Goal: Find contact information: Find contact information

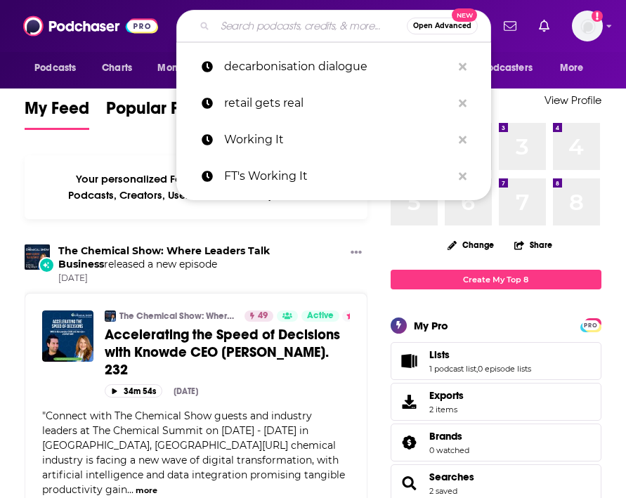
click at [344, 26] on input "Search podcasts, credits, & more..." at bounding box center [311, 26] width 192 height 22
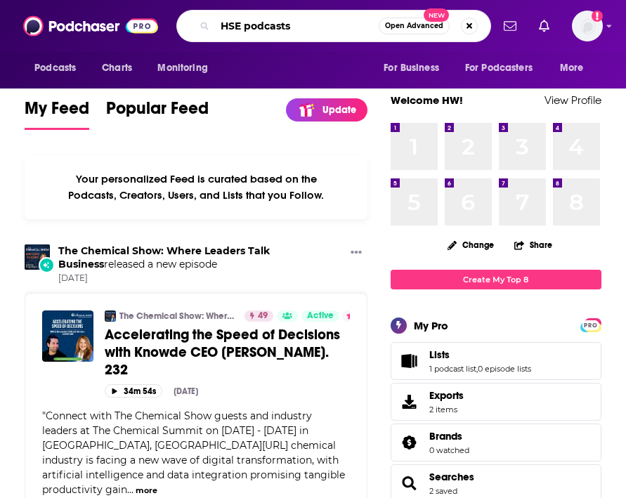
type input "HSE podcasts"
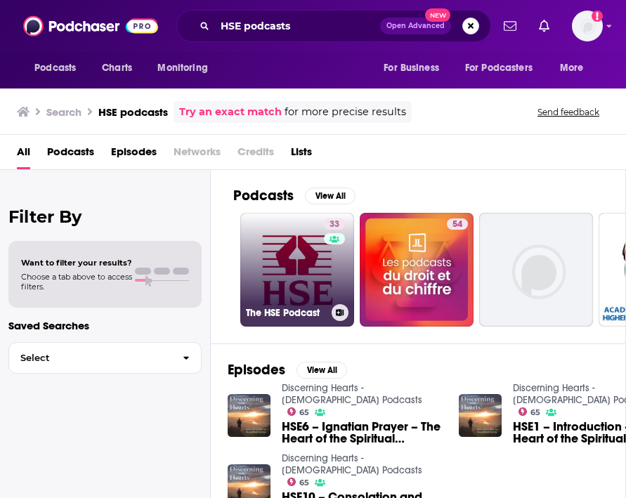
click at [268, 287] on link "33 The HSE Podcast" at bounding box center [297, 270] width 114 height 114
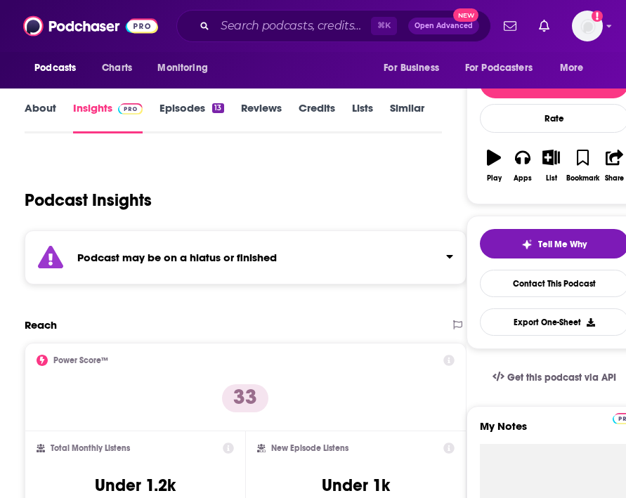
scroll to position [150, 0]
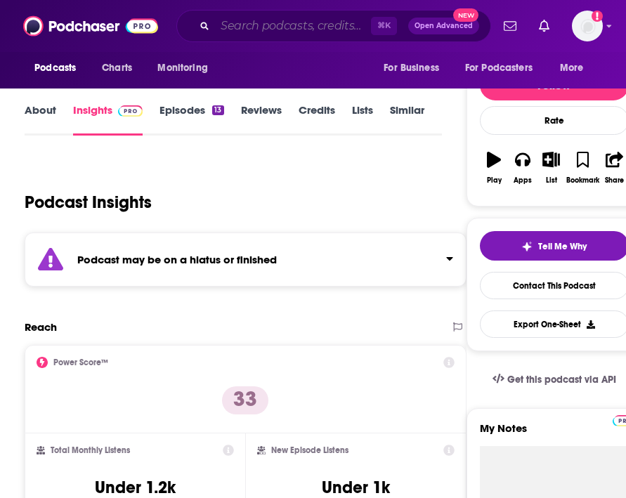
click at [356, 26] on input "Search podcasts, credits, & more..." at bounding box center [293, 26] width 156 height 22
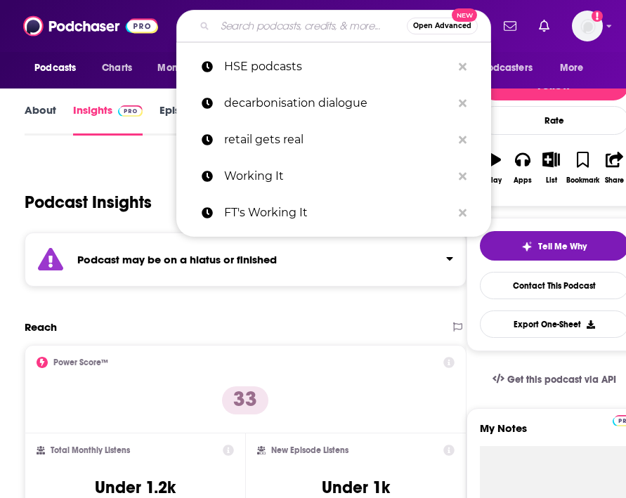
paste input "Health and Safety Uncut"
type input "Health and Safety Uncut"
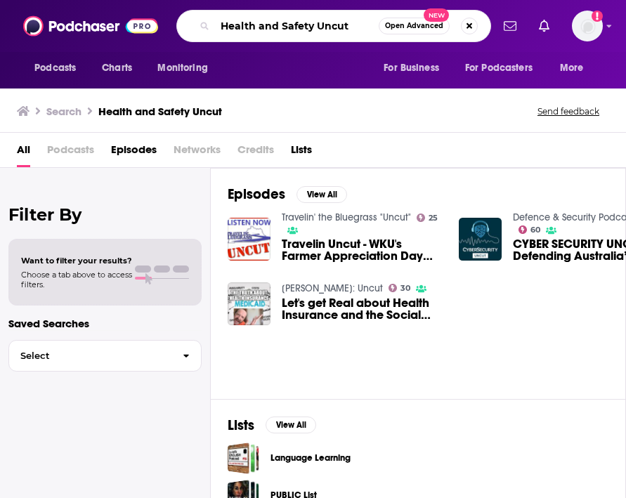
click at [312, 22] on input "Health and Safety Uncut" at bounding box center [297, 26] width 164 height 22
click at [352, 27] on input "Health and Safety Uncut" at bounding box center [297, 26] width 164 height 22
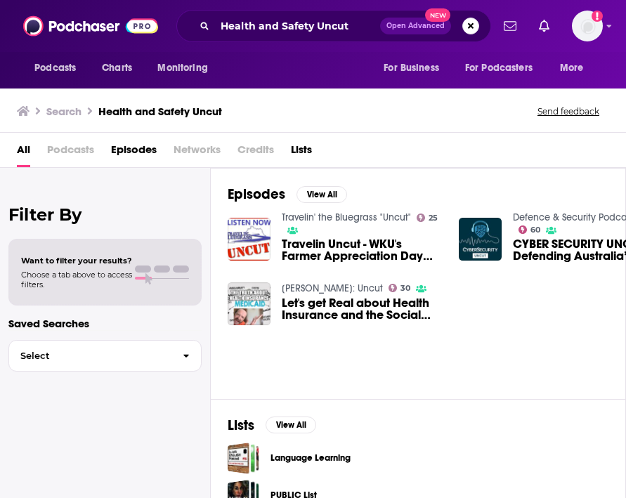
click at [77, 154] on span "Podcasts" at bounding box center [70, 152] width 47 height 29
click at [63, 145] on span "Podcasts" at bounding box center [70, 152] width 47 height 29
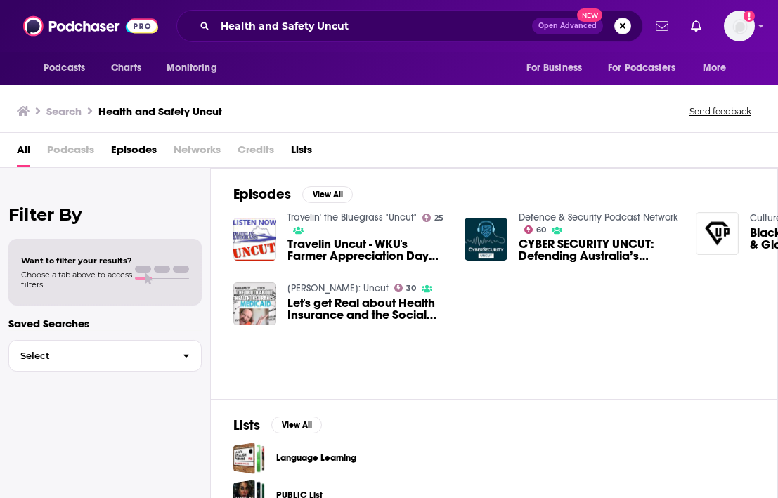
click at [72, 150] on span "Podcasts" at bounding box center [70, 152] width 47 height 29
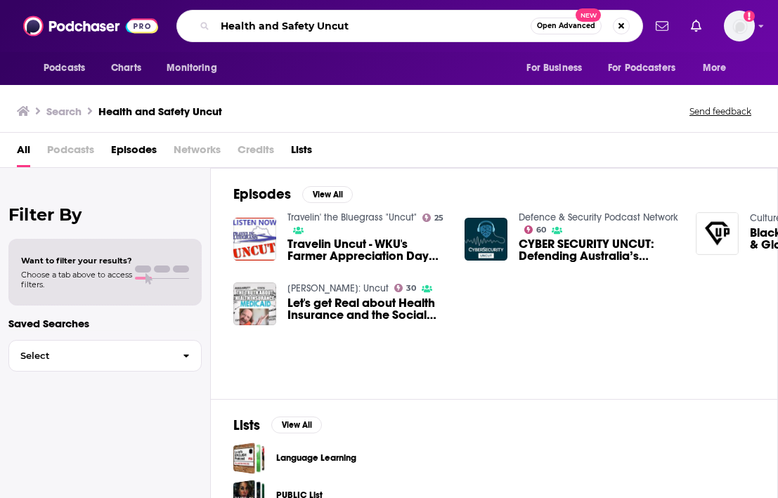
click at [363, 28] on input "Health and Safety Uncut" at bounding box center [373, 26] width 316 height 22
click at [71, 144] on span "Podcasts" at bounding box center [70, 152] width 47 height 29
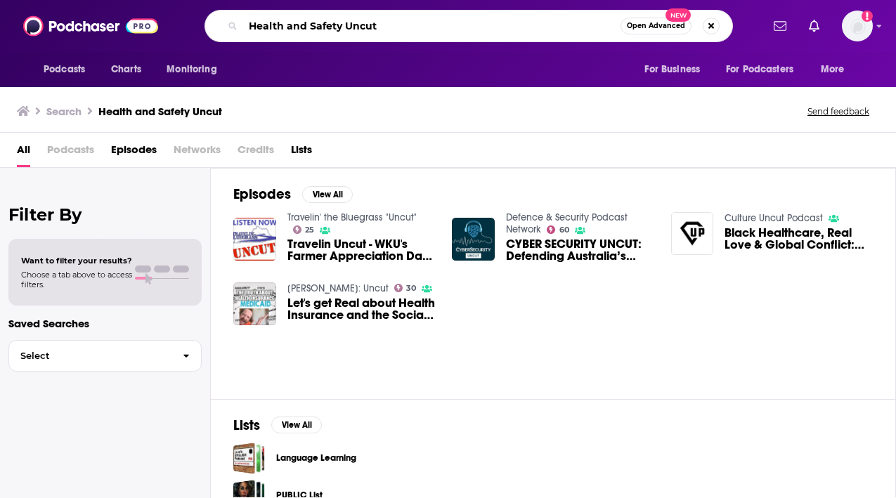
click at [385, 30] on input "Health and Safety Uncut" at bounding box center [431, 26] width 377 height 22
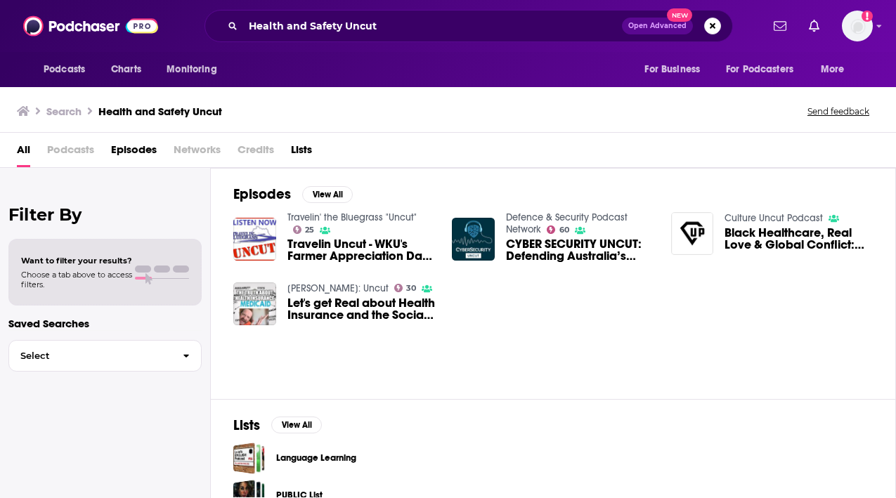
click at [25, 148] on span "All" at bounding box center [23, 152] width 13 height 29
click at [146, 108] on h3 "Health and Safety Uncut" at bounding box center [160, 111] width 124 height 13
click at [147, 108] on h3 "Health and Safety Uncut" at bounding box center [160, 111] width 124 height 13
click at [92, 27] on img at bounding box center [90, 26] width 135 height 27
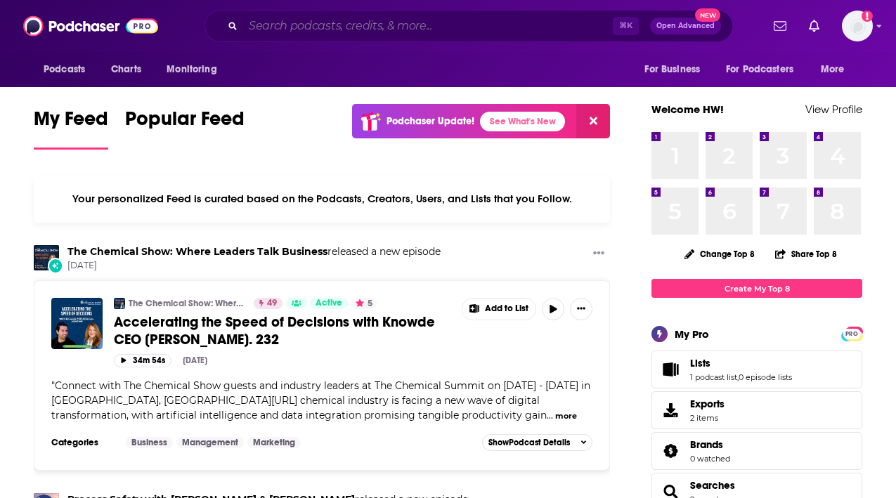
click at [300, 27] on input "Search podcasts, credits, & more..." at bounding box center [428, 26] width 370 height 22
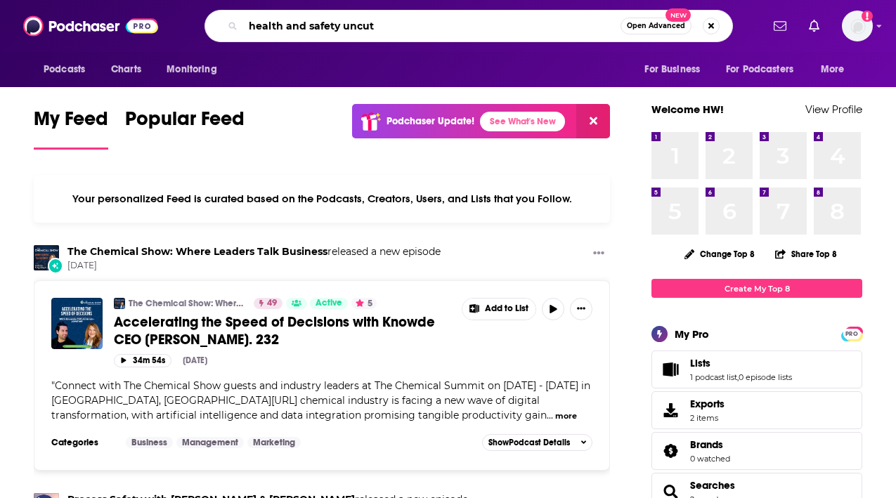
type input "health and safety uncut"
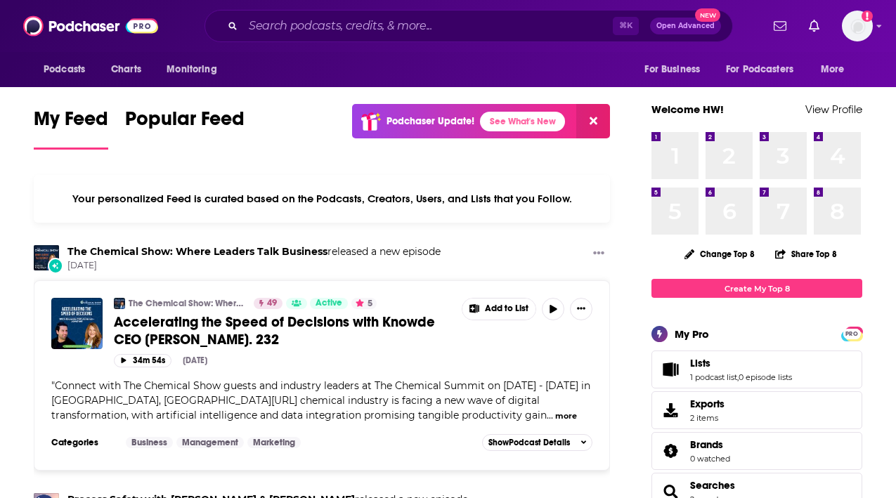
click at [115, 258] on h3 "The Chemical Show: Where Leaders Talk Business released a new episode" at bounding box center [253, 251] width 373 height 13
click at [113, 254] on link "The Chemical Show: Where Leaders Talk Business" at bounding box center [197, 251] width 260 height 13
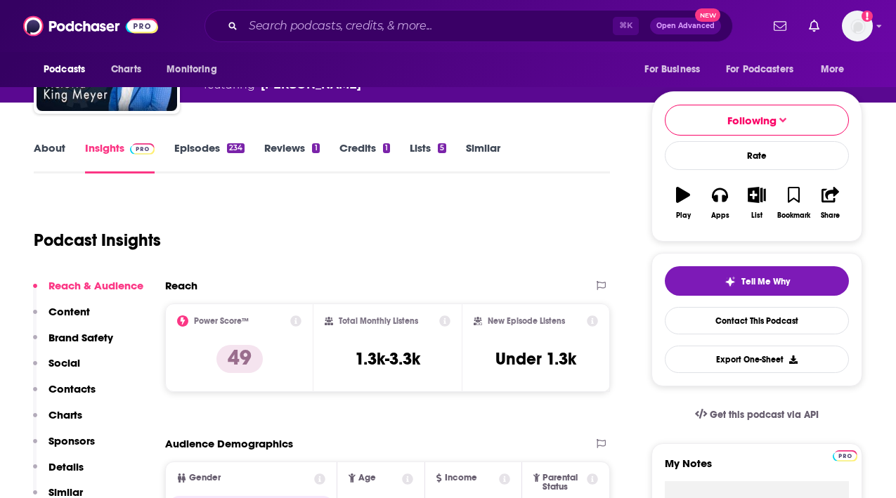
scroll to position [91, 0]
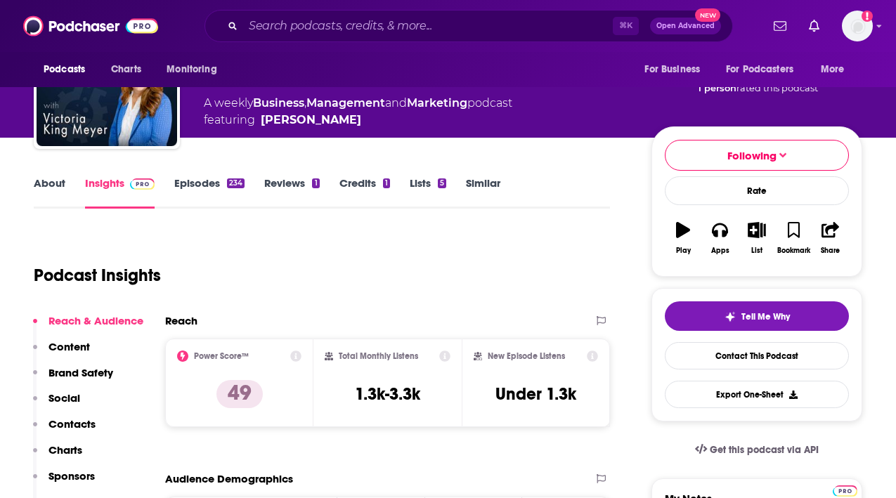
click at [215, 181] on link "Episodes 234" at bounding box center [209, 192] width 70 height 32
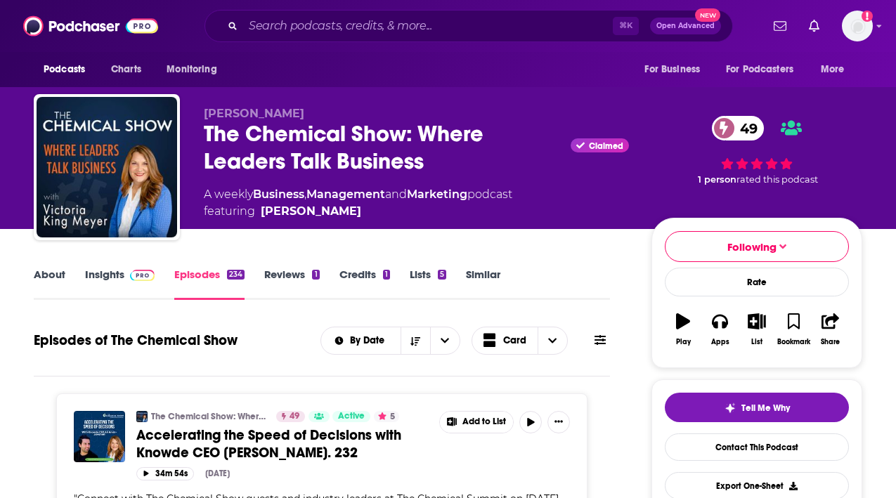
click at [46, 278] on link "About" at bounding box center [50, 284] width 32 height 32
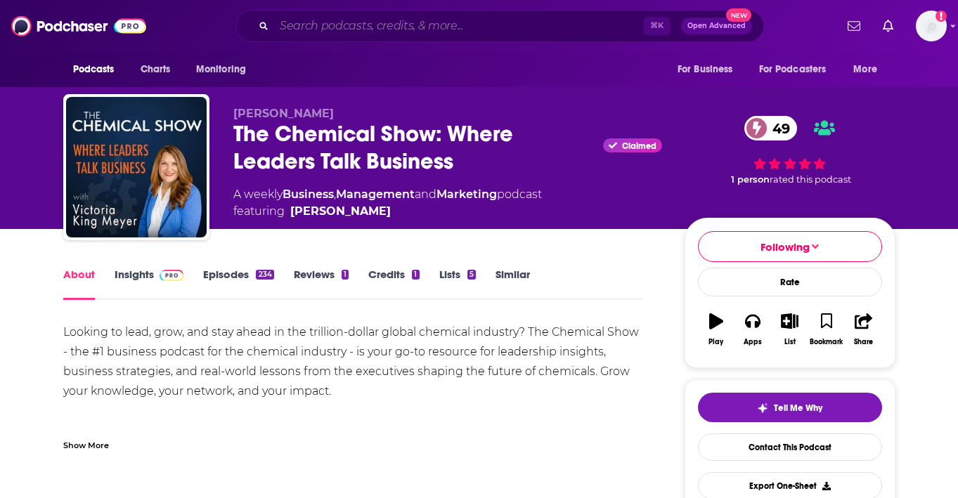
click at [564, 21] on input "Search podcasts, credits, & more..." at bounding box center [459, 26] width 370 height 22
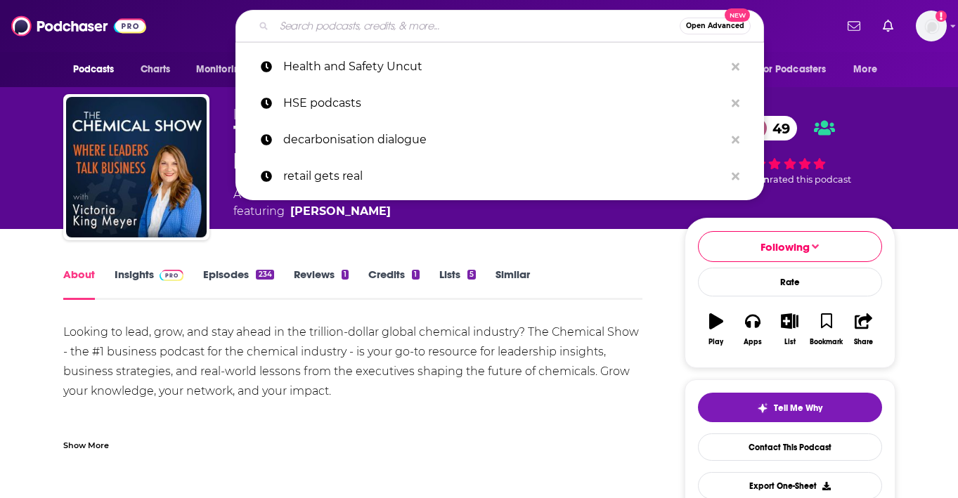
paste input "The Interesting Health & Safety Podcast"
type input "The Interesting Health & Safety Podcast"
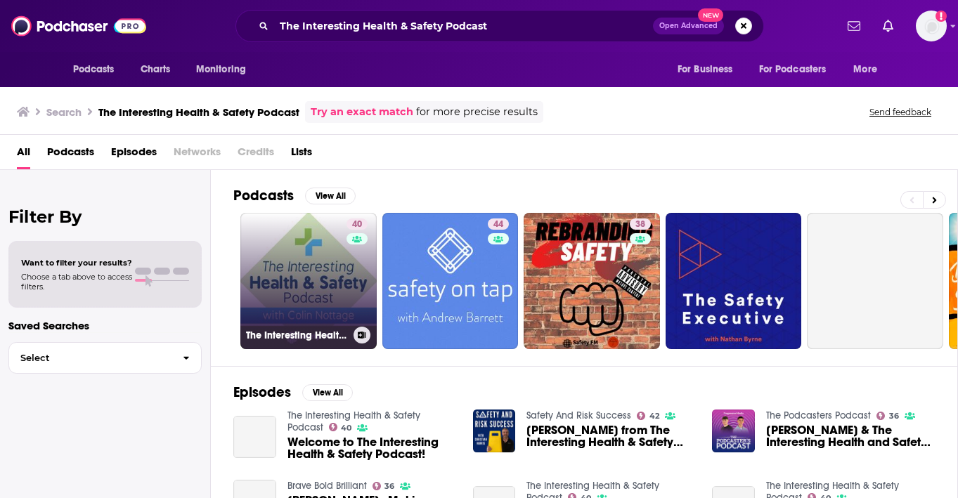
click at [305, 281] on link "40 The Interesting Health & Safety Podcast" at bounding box center [308, 281] width 136 height 136
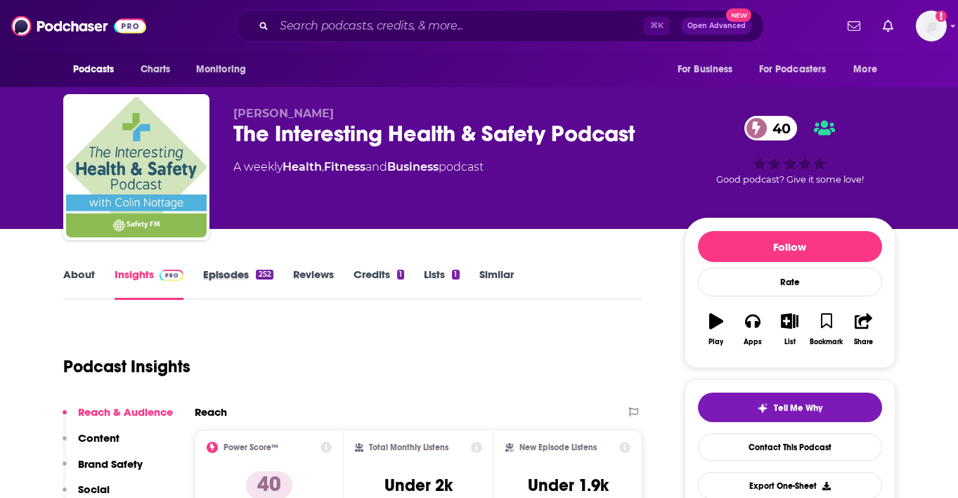
click at [275, 278] on div "Episodes 252" at bounding box center [247, 284] width 89 height 32
click at [255, 275] on link "Episodes 252" at bounding box center [238, 284] width 70 height 32
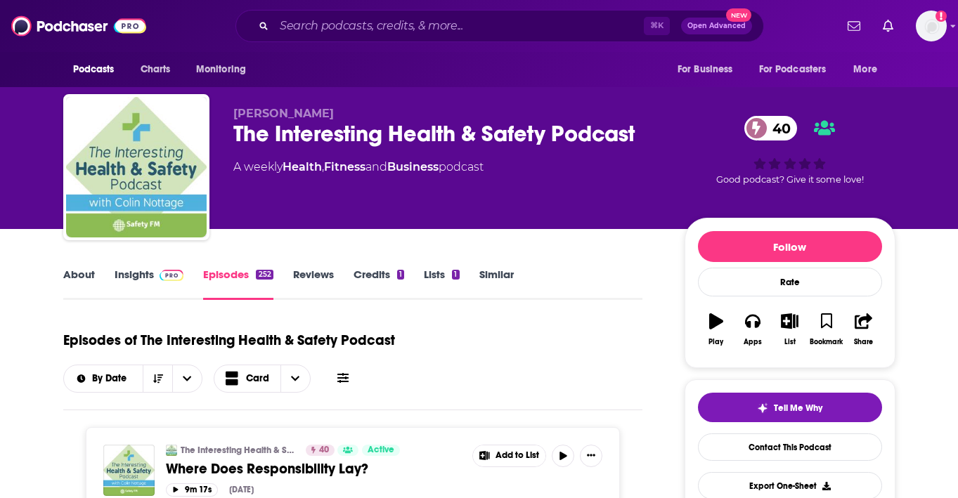
click at [90, 284] on link "About" at bounding box center [79, 284] width 32 height 32
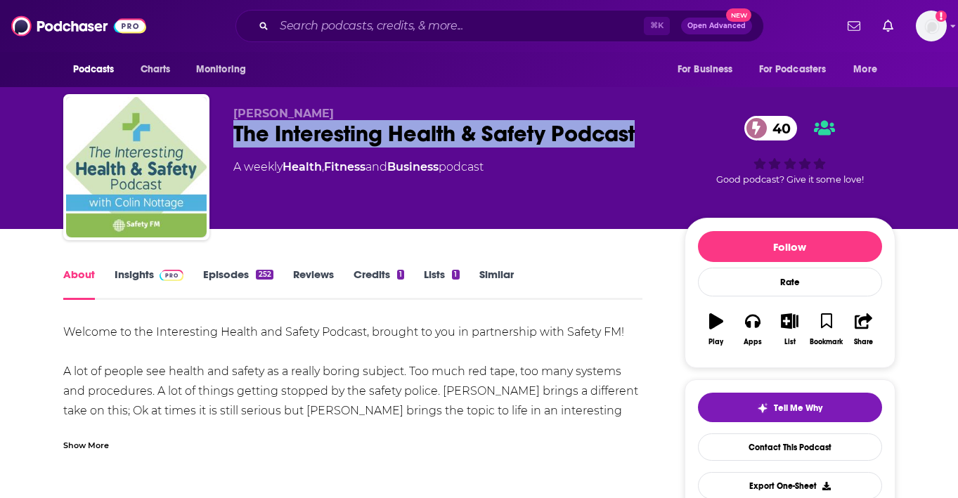
drag, startPoint x: 648, startPoint y: 143, endPoint x: 234, endPoint y: 136, distance: 414.0
click at [234, 136] on div "The Interesting Health & Safety Podcast 40" at bounding box center [447, 133] width 429 height 27
copy h1 "The Interesting Health & Safety Podcast"
click at [144, 279] on link "Insights" at bounding box center [150, 284] width 70 height 32
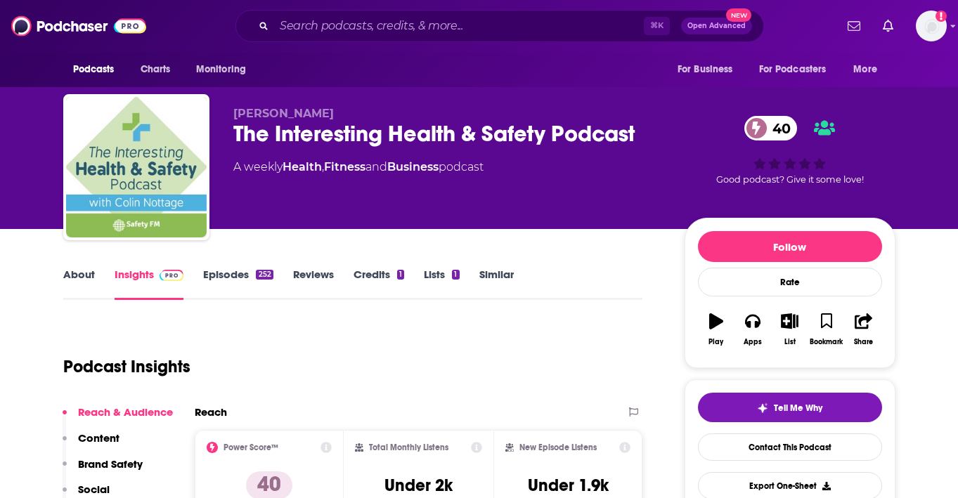
click at [86, 275] on link "About" at bounding box center [79, 284] width 32 height 32
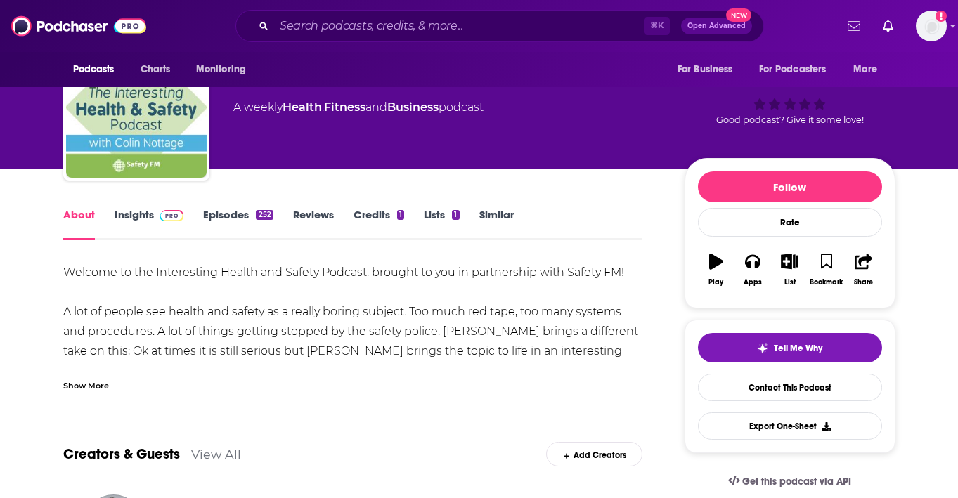
scroll to position [73, 0]
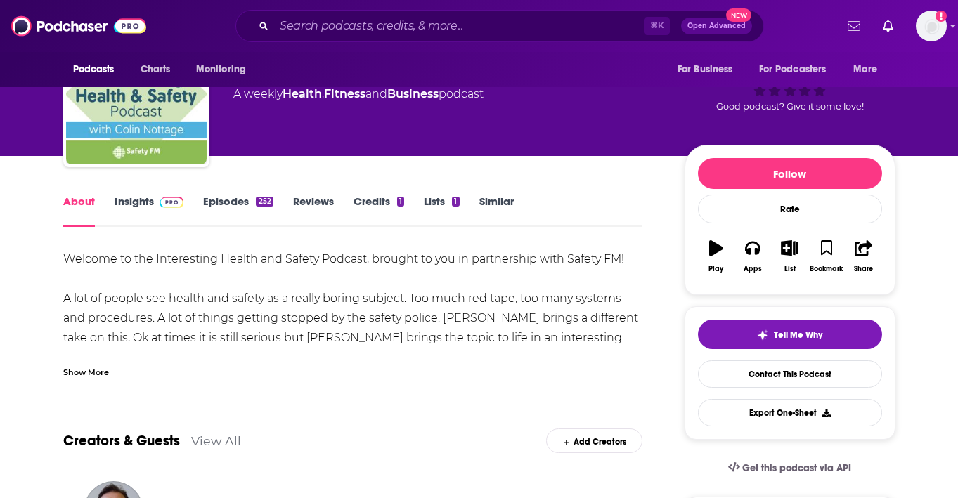
click at [105, 371] on div "Show More" at bounding box center [86, 371] width 46 height 13
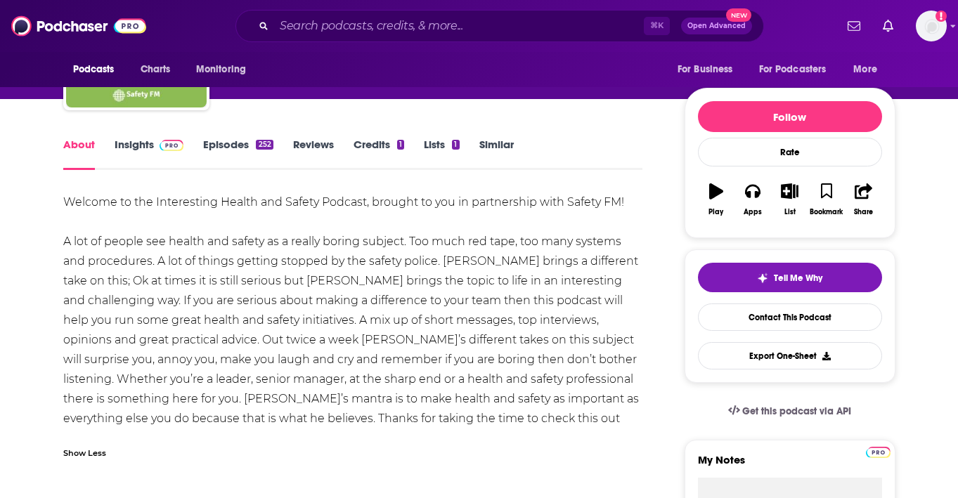
scroll to position [151, 0]
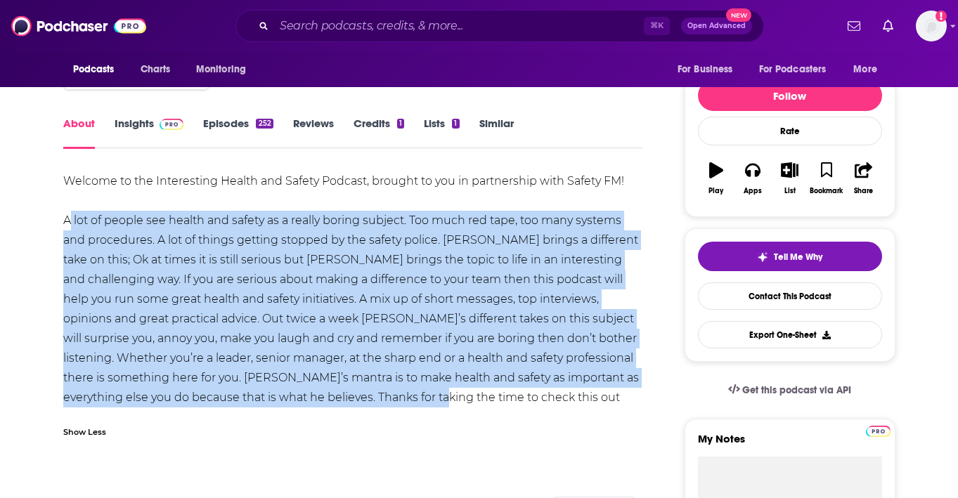
drag, startPoint x: 426, startPoint y: 401, endPoint x: 50, endPoint y: 214, distance: 419.6
copy div "A lot of people see health and safety as a really boring subject. Too much red …"
click at [625, 302] on link "Contact This Podcast" at bounding box center [790, 296] width 184 height 27
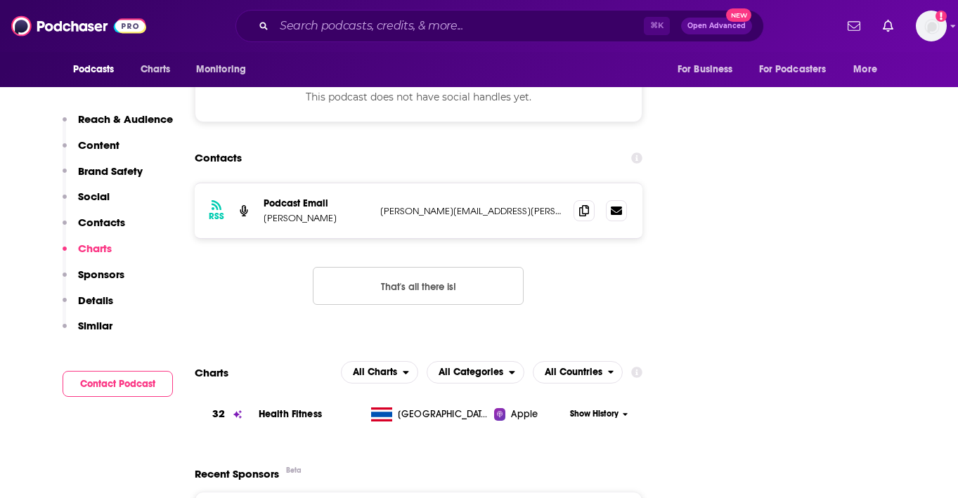
scroll to position [1331, 0]
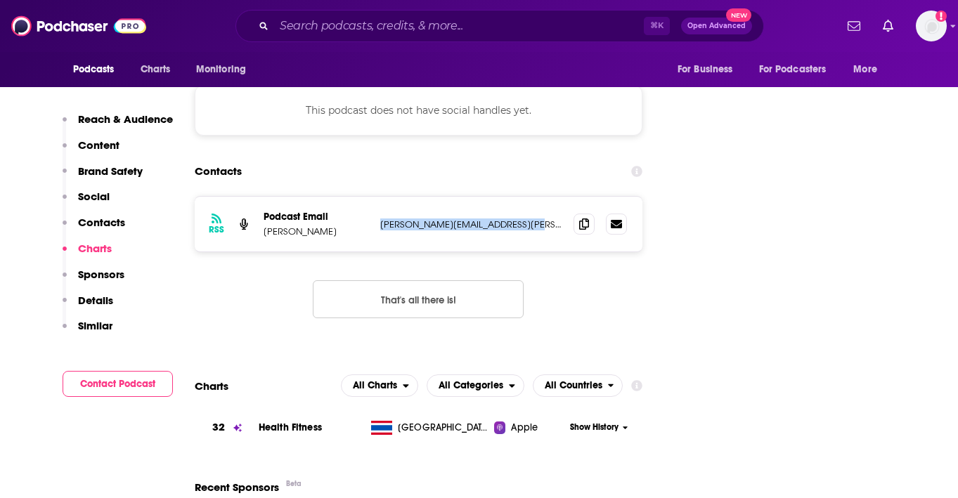
drag, startPoint x: 534, startPoint y: 186, endPoint x: 368, endPoint y: 183, distance: 165.9
click at [368, 197] on div "RSS Podcast Email [PERSON_NAME] [PERSON_NAME][EMAIL_ADDRESS][PERSON_NAME][DOMAI…" at bounding box center [419, 224] width 448 height 55
copy div "[PERSON_NAME][EMAIL_ADDRESS][PERSON_NAME][DOMAIN_NAME]"
click at [581, 22] on input "Search podcasts, credits, & more..." at bounding box center [459, 26] width 370 height 22
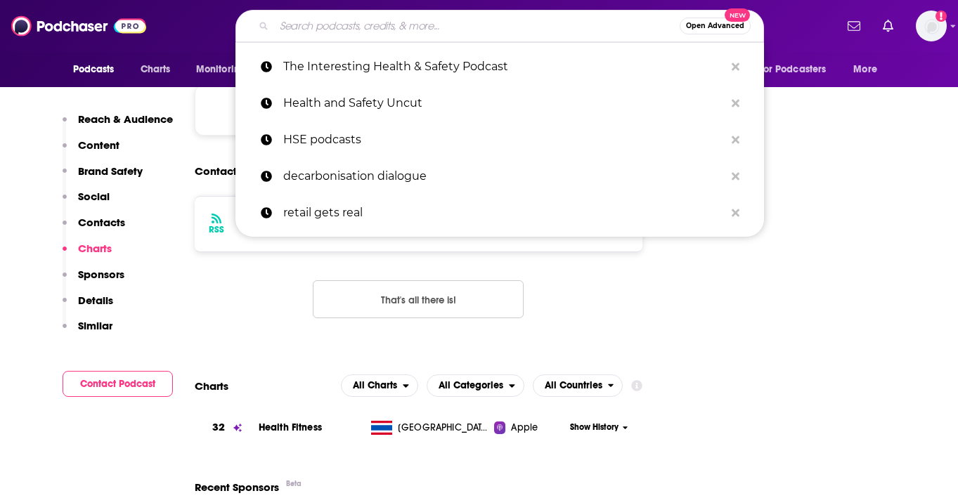
paste input "The UK Psych Health & Safety Podcast"
type input "The UK Psych Health & Safety Podcast"
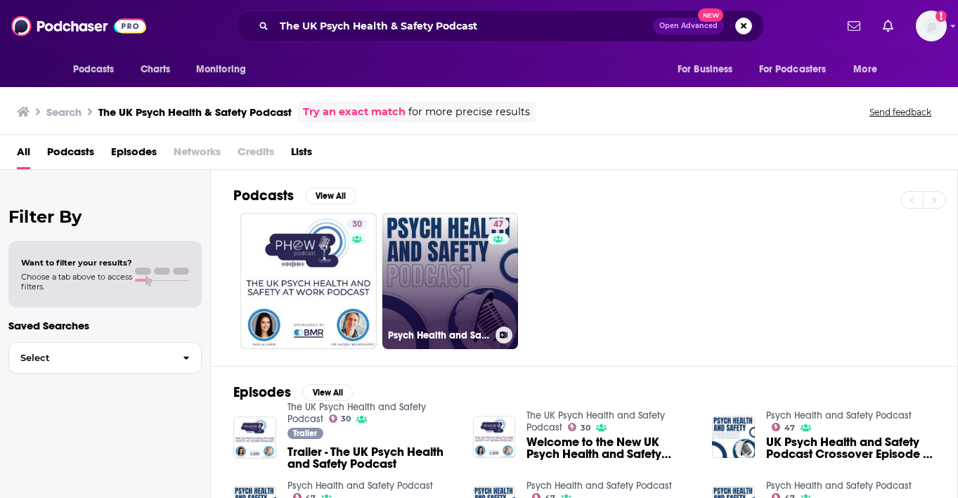
click at [441, 257] on link "47 Psych Health and Safety Podcast" at bounding box center [450, 281] width 136 height 136
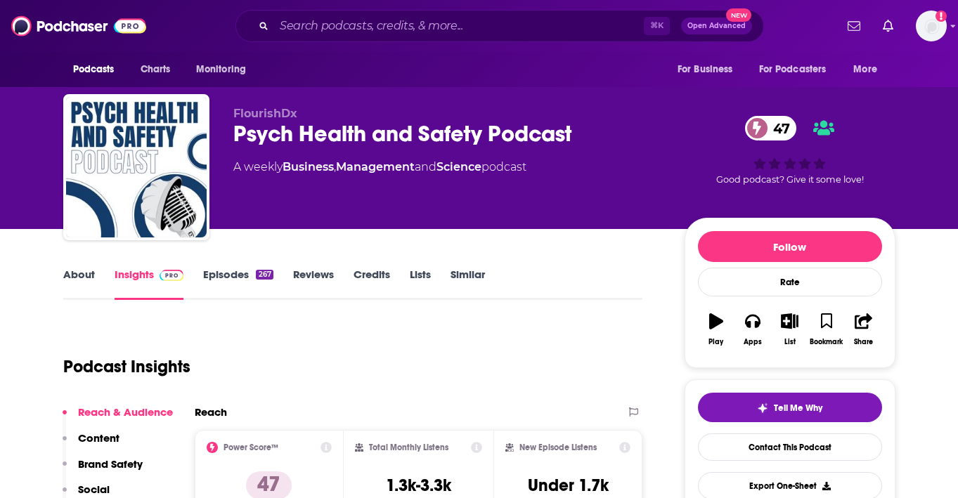
click at [251, 288] on link "Episodes 267" at bounding box center [238, 284] width 70 height 32
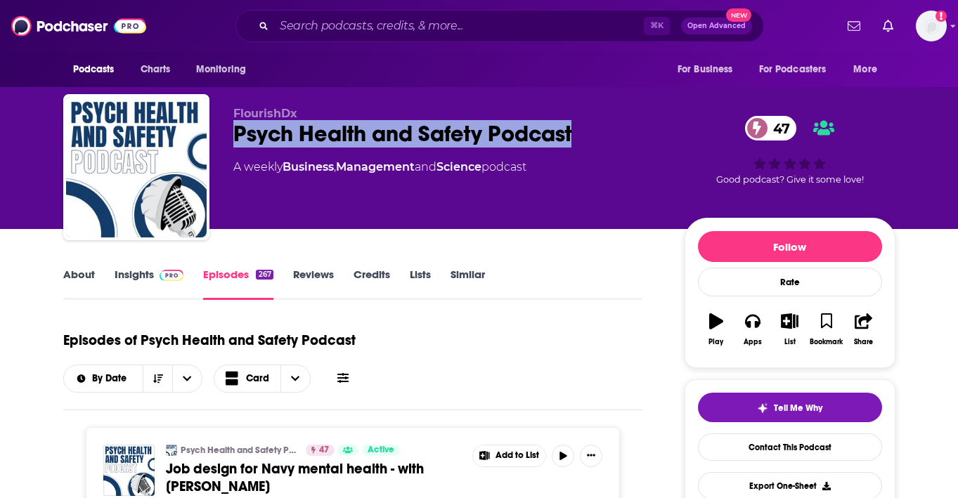
drag, startPoint x: 639, startPoint y: 132, endPoint x: 234, endPoint y: 145, distance: 405.0
click at [234, 146] on div "Psych Health and Safety Podcast 47" at bounding box center [447, 133] width 429 height 27
copy h2 "Psych Health and Safety Podcast"
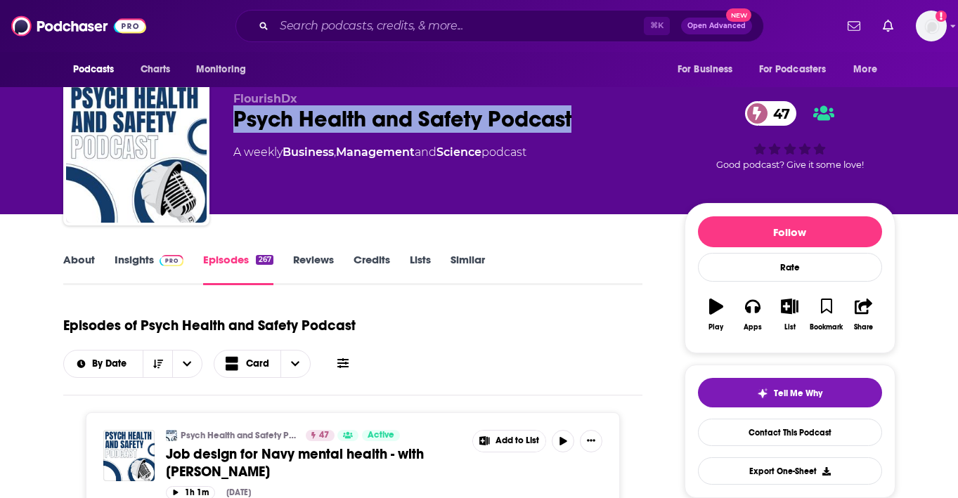
click at [138, 264] on link "Insights" at bounding box center [150, 269] width 70 height 32
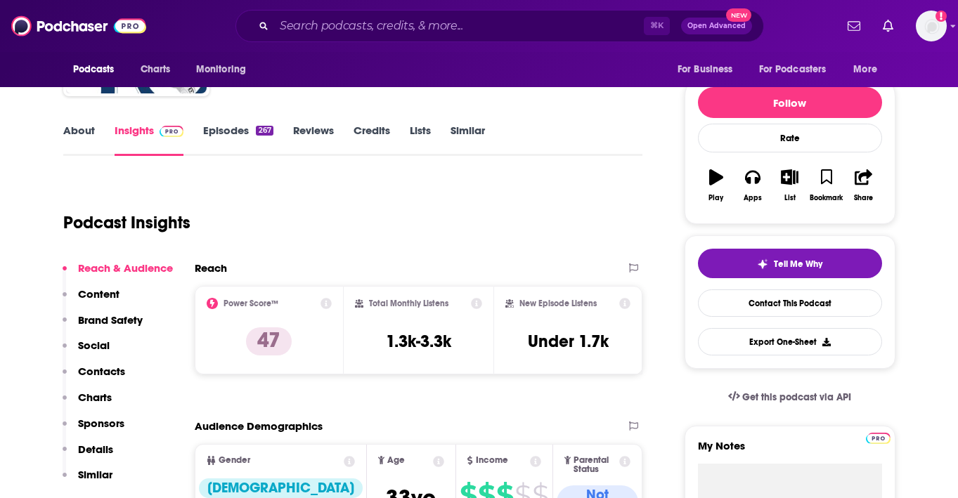
scroll to position [79, 0]
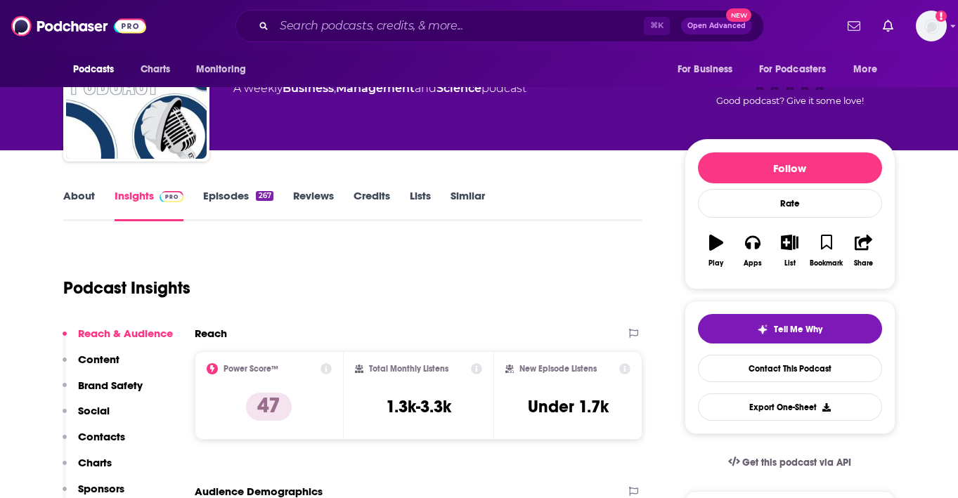
click at [88, 197] on link "About" at bounding box center [79, 205] width 32 height 32
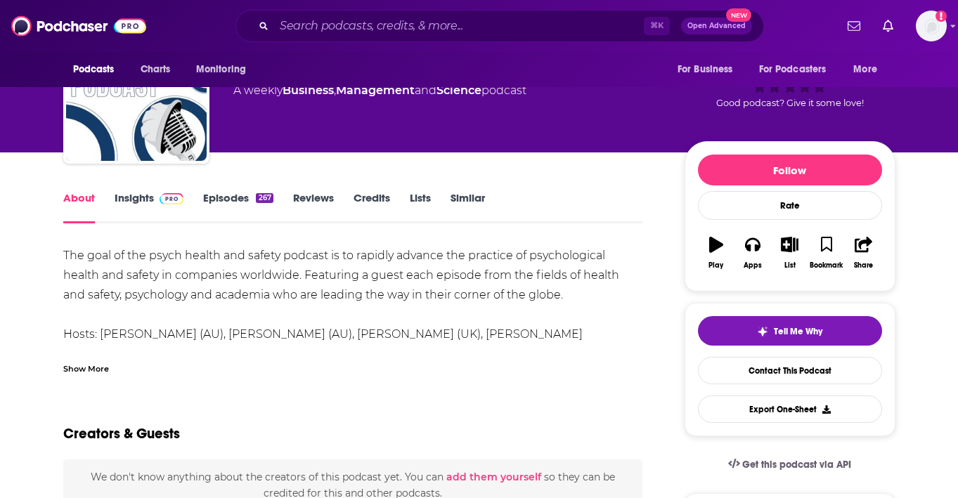
scroll to position [106, 0]
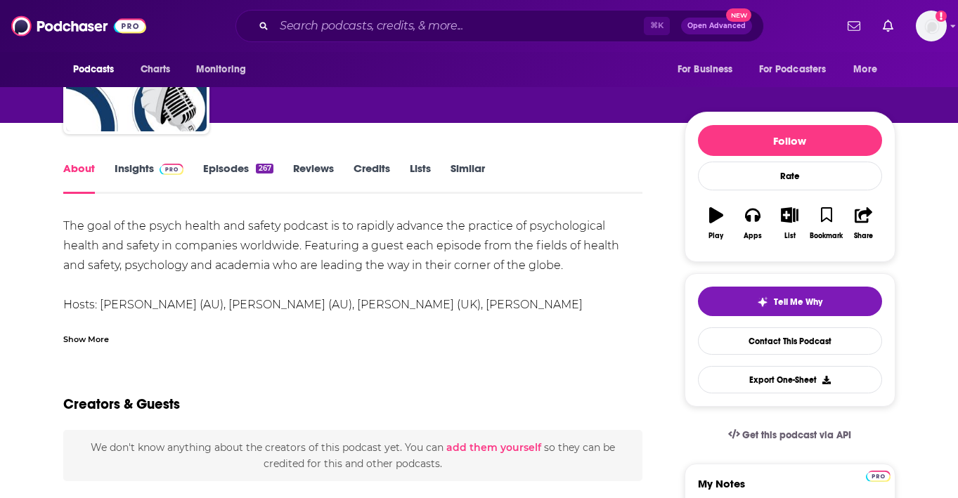
click at [84, 344] on div "Show More" at bounding box center [86, 338] width 46 height 13
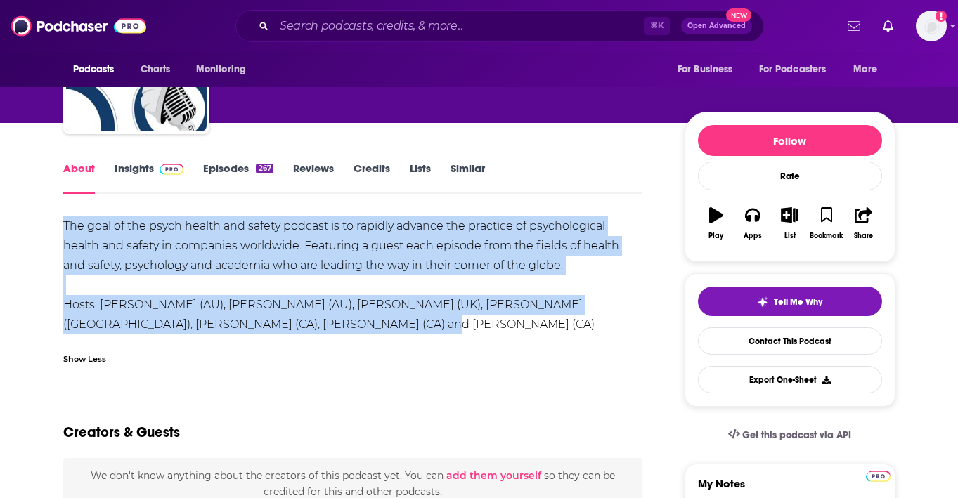
drag, startPoint x: 318, startPoint y: 318, endPoint x: 42, endPoint y: 223, distance: 292.0
copy div "The goal of the psych health and safety podcast is to rapidly advance the pract…"
click at [625, 340] on link "Contact This Podcast" at bounding box center [790, 341] width 184 height 27
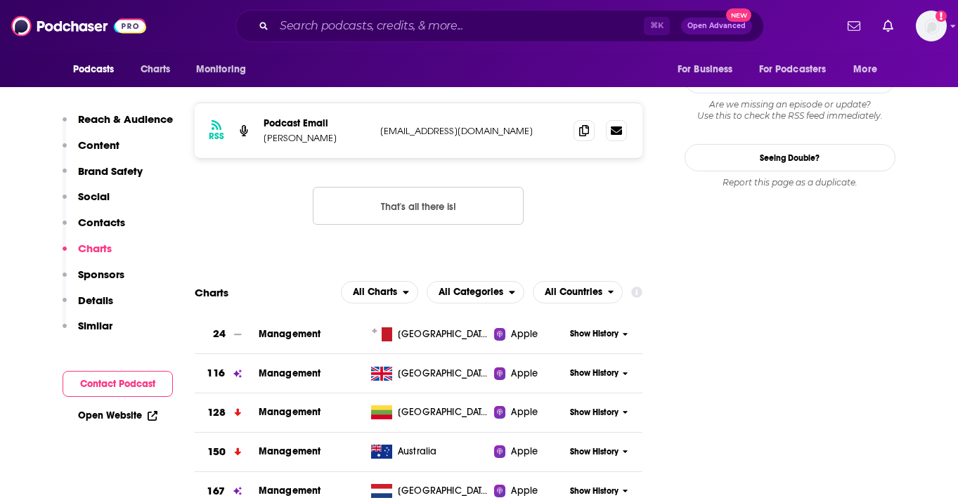
scroll to position [1314, 0]
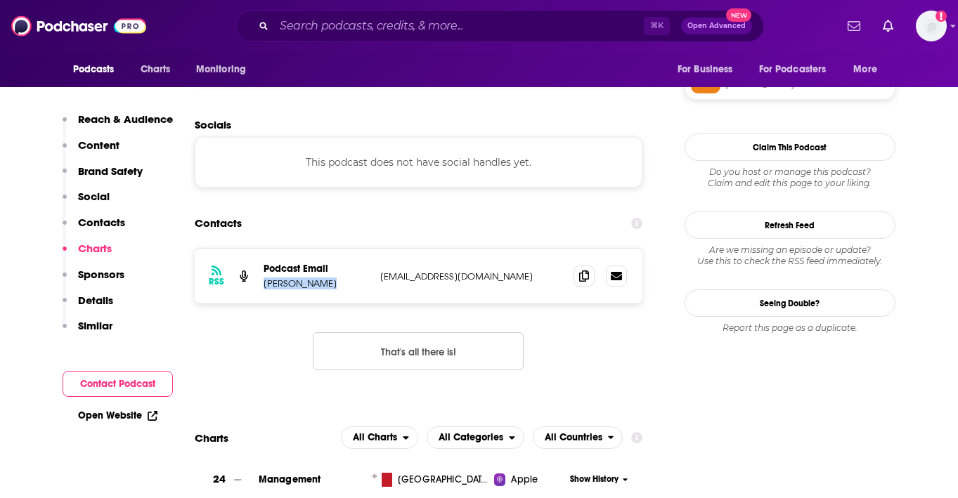
drag, startPoint x: 424, startPoint y: 209, endPoint x: 519, endPoint y: 196, distance: 96.4
click at [525, 249] on div "RSS Podcast Email [PERSON_NAME] [PERSON_NAME][EMAIL_ADDRESS][DOMAIN_NAME] [EMAI…" at bounding box center [419, 276] width 448 height 55
click at [519, 249] on div "RSS Podcast Email [PERSON_NAME] [PERSON_NAME][EMAIL_ADDRESS][DOMAIN_NAME] [EMAI…" at bounding box center [419, 276] width 448 height 55
drag, startPoint x: 545, startPoint y: 211, endPoint x: 374, endPoint y: 210, distance: 170.8
click at [374, 249] on div "RSS Podcast Email [PERSON_NAME] [PERSON_NAME][EMAIL_ADDRESS][DOMAIN_NAME] [EMAI…" at bounding box center [419, 276] width 448 height 55
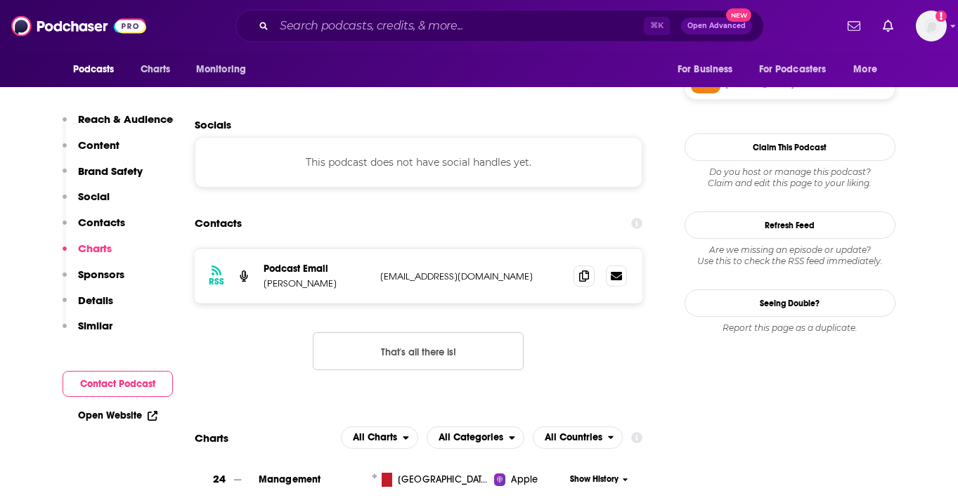
copy p "[EMAIL_ADDRESS][DOMAIN_NAME]"
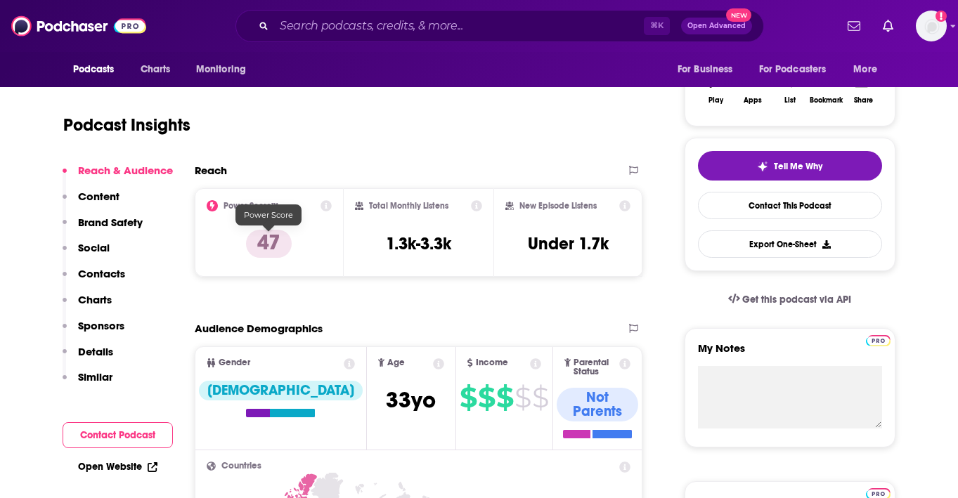
scroll to position [0, 0]
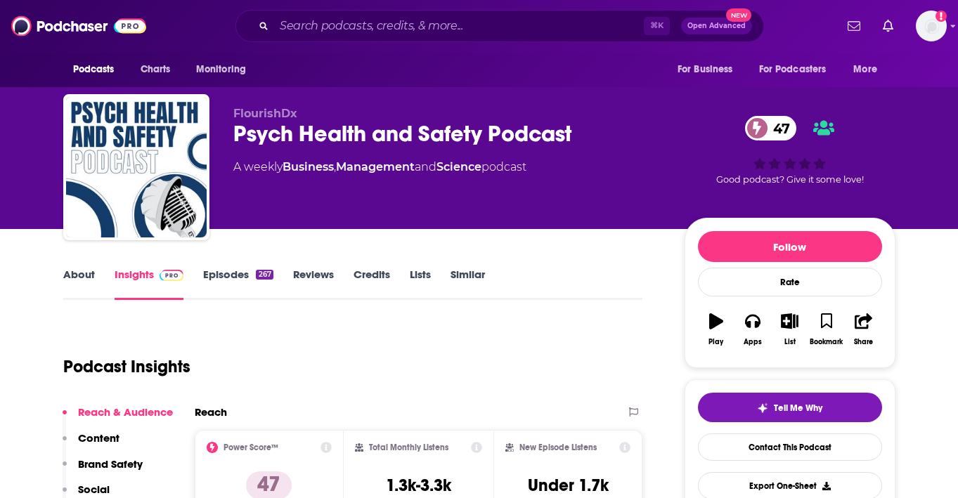
click at [83, 286] on link "About" at bounding box center [79, 284] width 32 height 32
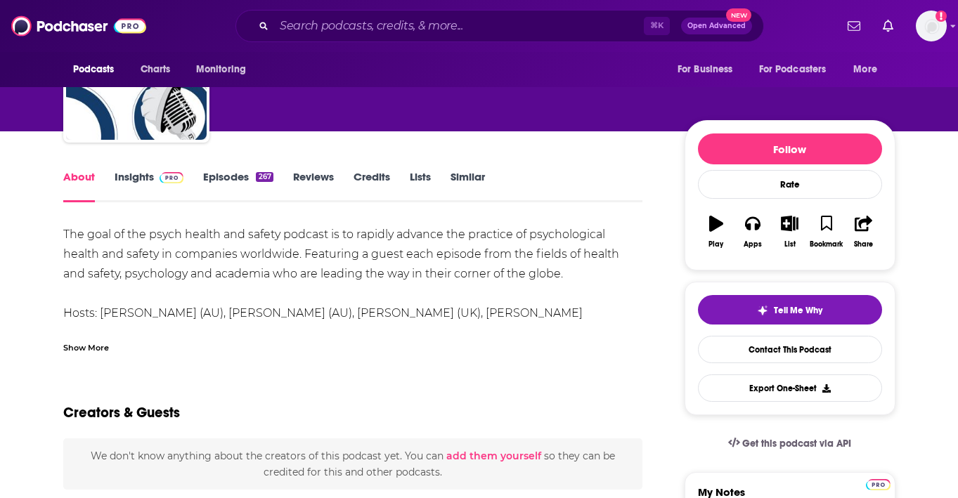
scroll to position [98, 0]
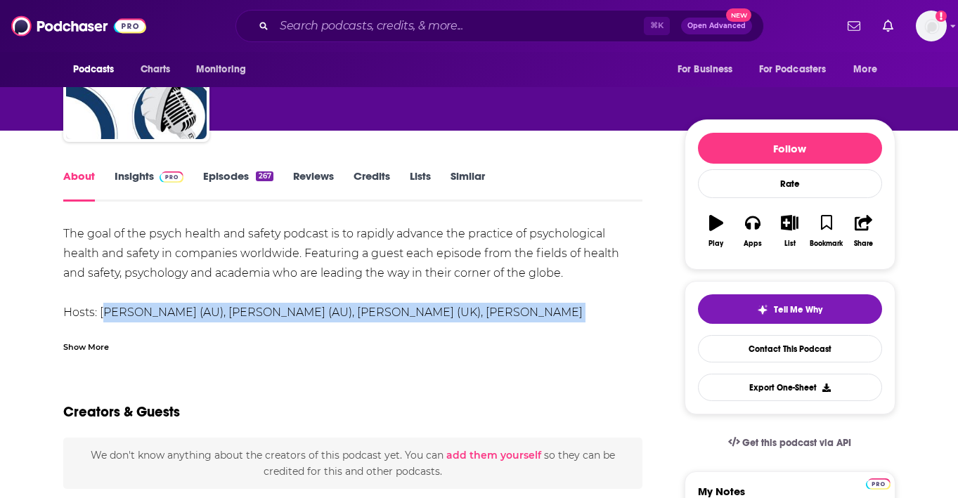
drag, startPoint x: 100, startPoint y: 310, endPoint x: 112, endPoint y: 323, distance: 17.4
click at [120, 323] on div "The goal of the psych health and safety podcast is to rapidly advance the pract…" at bounding box center [353, 288] width 580 height 129
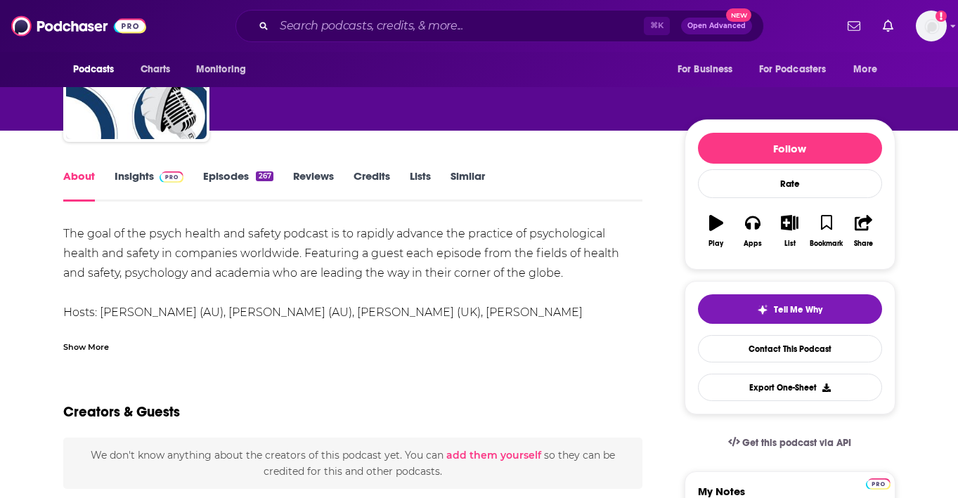
click at [105, 330] on div "Show More" at bounding box center [353, 342] width 580 height 24
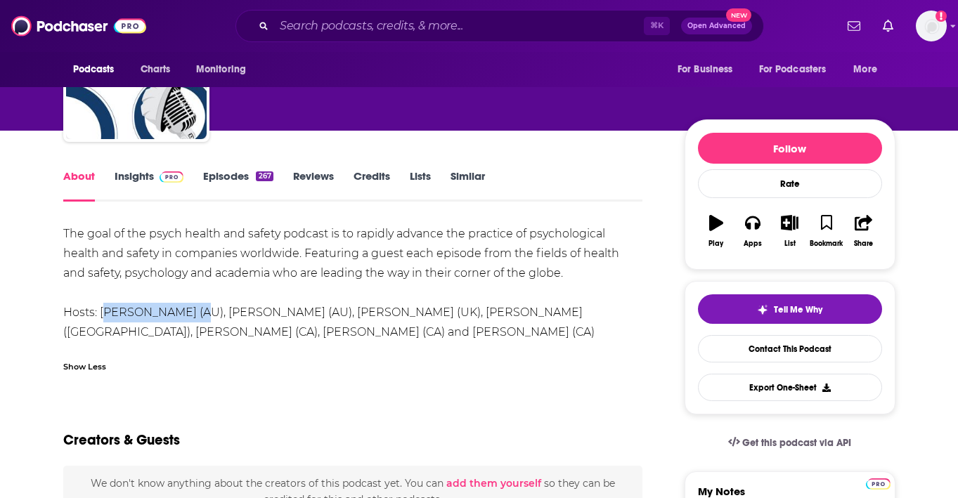
drag, startPoint x: 100, startPoint y: 309, endPoint x: 186, endPoint y: 311, distance: 85.8
click at [186, 311] on div "The goal of the psych health and safety podcast is to rapidly advance the pract…" at bounding box center [353, 283] width 580 height 118
copy div "[PERSON_NAME]"
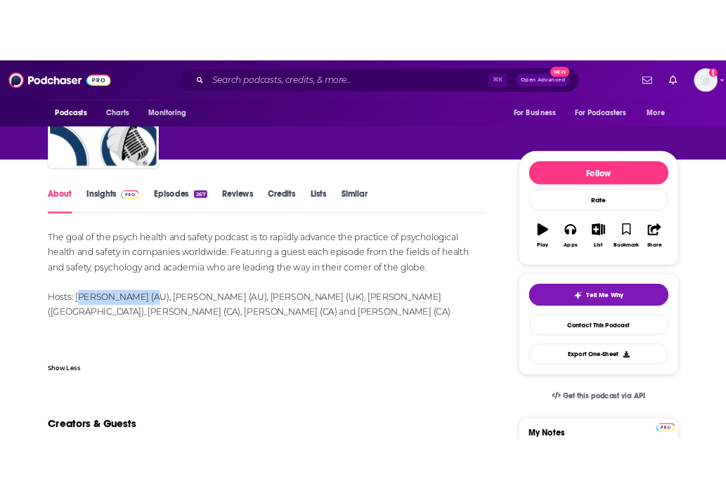
scroll to position [119, 0]
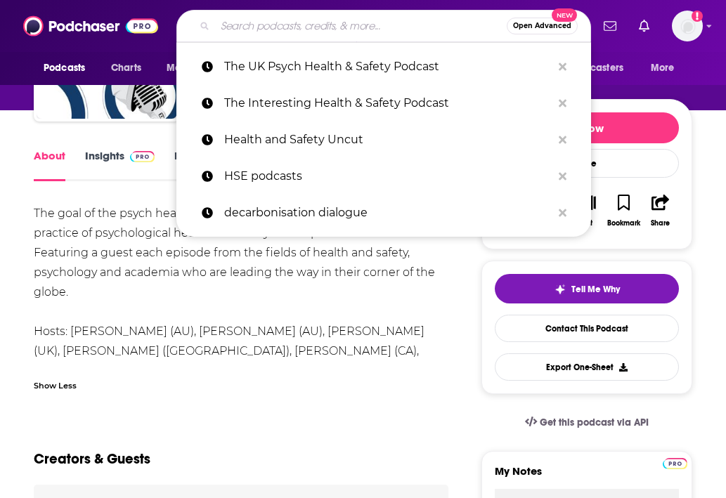
click at [266, 33] on input "Search podcasts, credits, & more..." at bounding box center [361, 26] width 292 height 22
paste input "Outrage + Optimism"
type input "Outrage + Optimism"
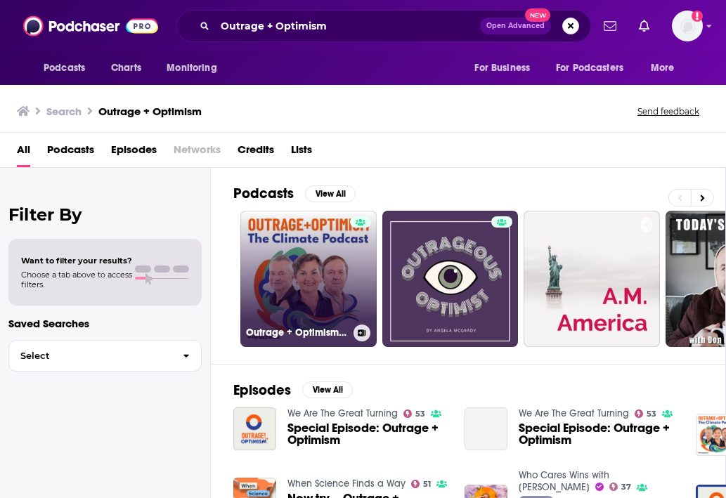
click at [292, 257] on link "Outrage + Optimism: The Climate Podcast" at bounding box center [308, 279] width 136 height 136
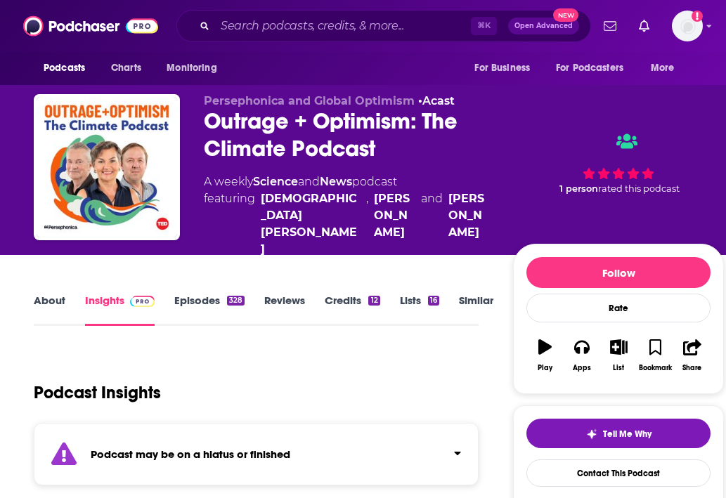
click at [212, 294] on link "Episodes 328" at bounding box center [209, 310] width 70 height 32
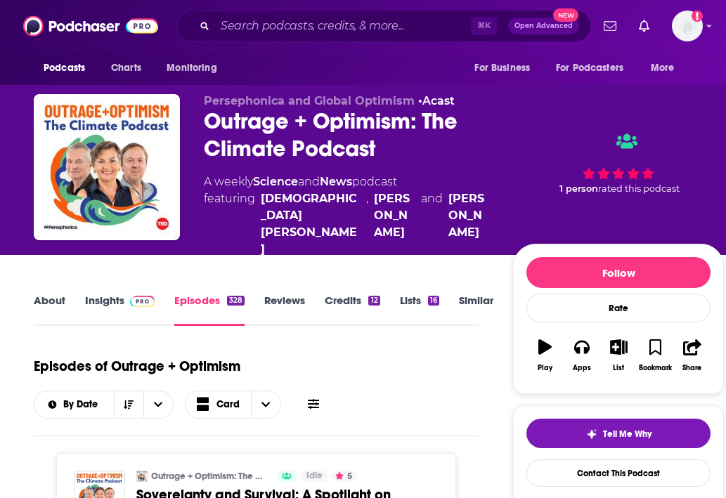
click at [57, 294] on link "About" at bounding box center [50, 310] width 32 height 32
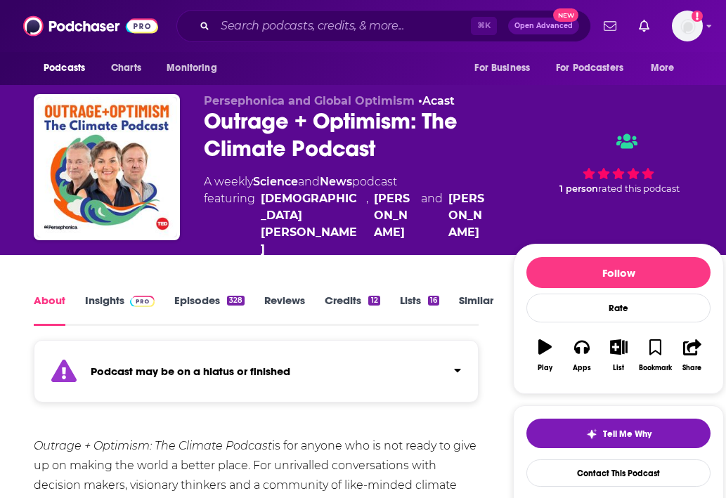
scroll to position [141, 0]
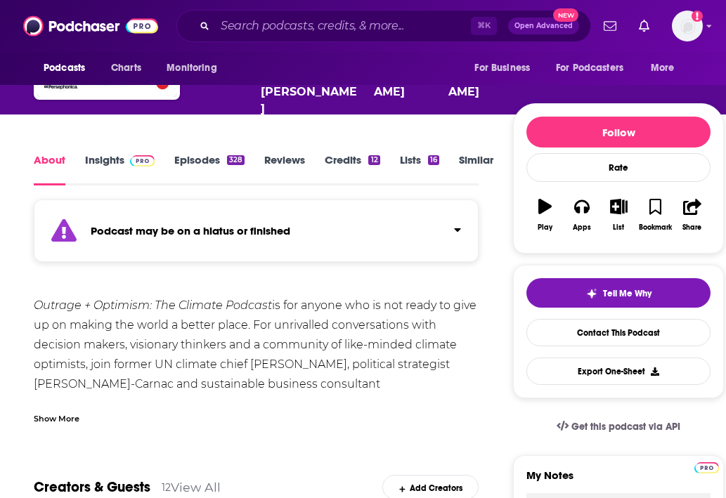
click at [62, 411] on div "Show More" at bounding box center [57, 417] width 46 height 13
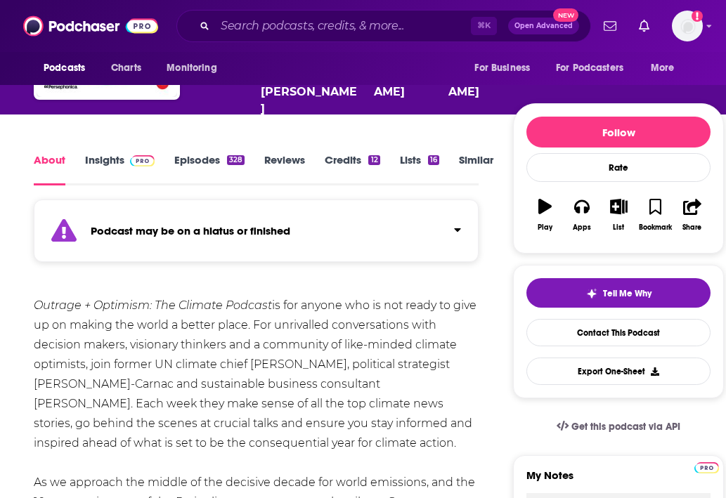
drag, startPoint x: 297, startPoint y: 423, endPoint x: 37, endPoint y: 283, distance: 296.2
copy div "Outrage + Optimism: The Climate Podcast is for anyone who is not ready to give …"
click at [122, 153] on link "Insights" at bounding box center [120, 169] width 70 height 32
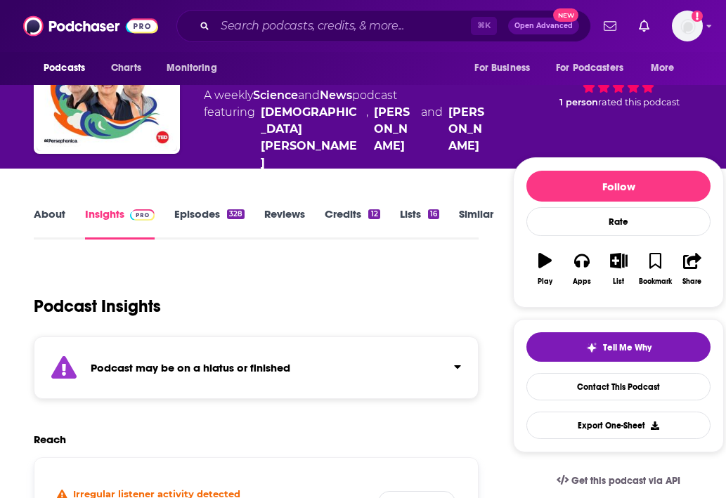
scroll to position [226, 0]
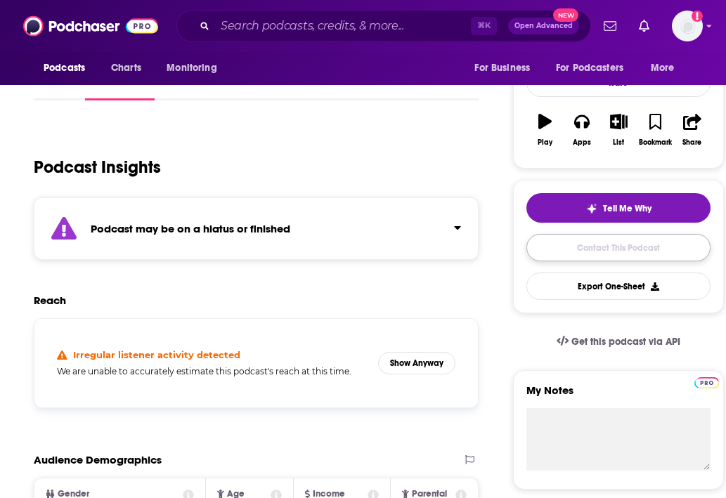
click at [616, 234] on link "Contact This Podcast" at bounding box center [618, 247] width 184 height 27
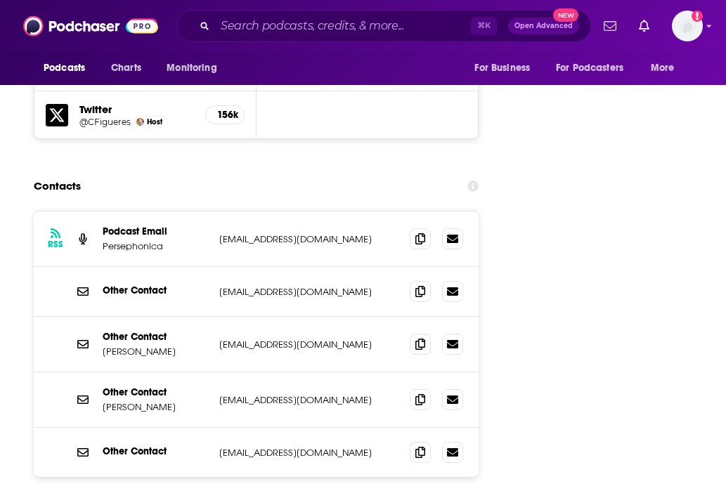
scroll to position [1872, 0]
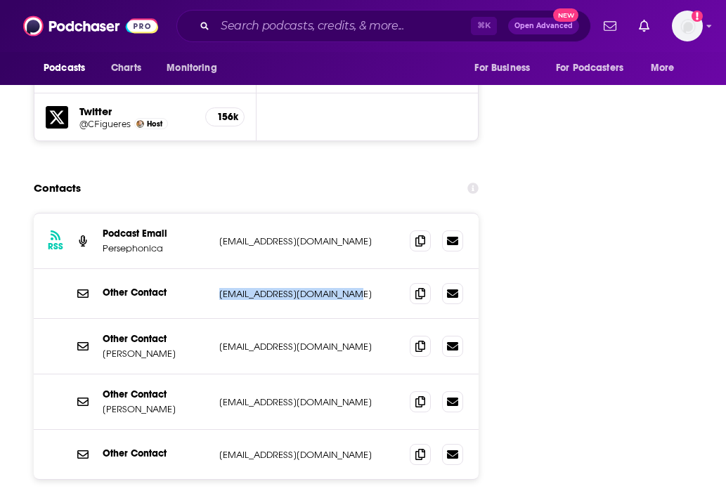
drag, startPoint x: 216, startPoint y: 213, endPoint x: 345, endPoint y: 223, distance: 129.0
click at [346, 269] on div "Other Contact [EMAIL_ADDRESS][DOMAIN_NAME] [EMAIL_ADDRESS][DOMAIN_NAME]" at bounding box center [256, 294] width 445 height 50
copy p "[EMAIL_ADDRESS][DOMAIN_NAME]"
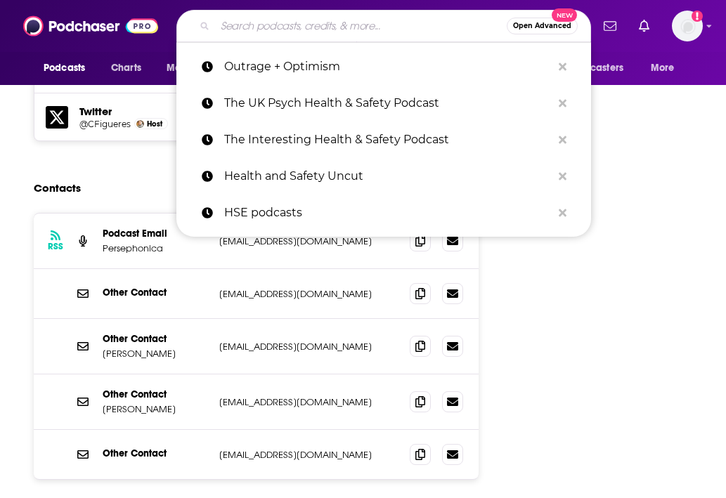
click at [429, 32] on input "Search podcasts, credits, & more..." at bounding box center [361, 26] width 292 height 22
paste input "The Carbon Removal Show"
type input "The Carbon Removal Show"
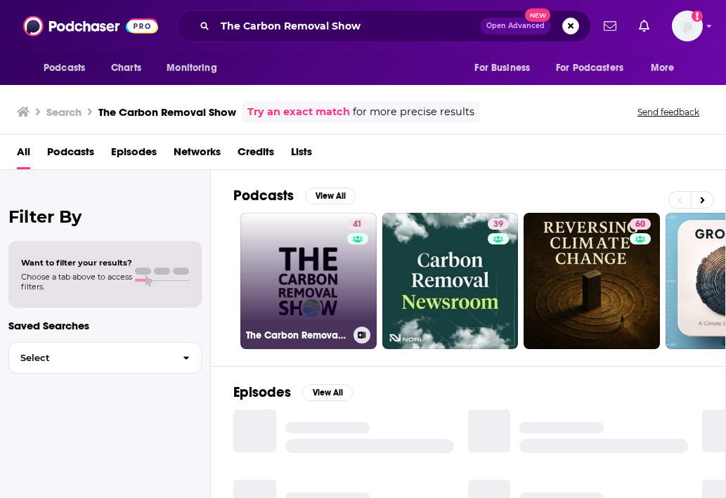
click at [313, 273] on link "41 The Carbon Removal Show" at bounding box center [308, 281] width 136 height 136
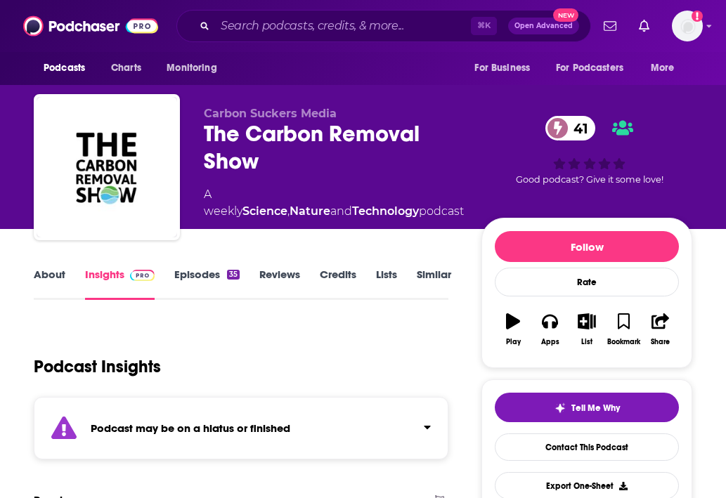
click at [218, 278] on link "Episodes 35" at bounding box center [206, 284] width 65 height 32
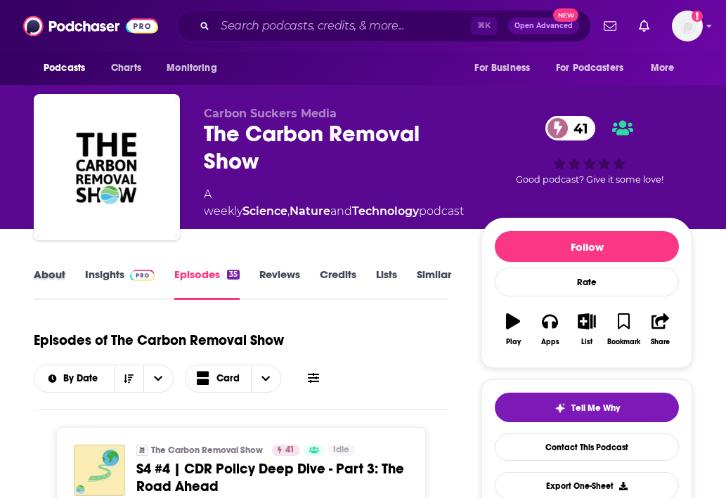
click at [65, 276] on div "About" at bounding box center [59, 284] width 51 height 32
click at [46, 274] on link "About" at bounding box center [50, 284] width 32 height 32
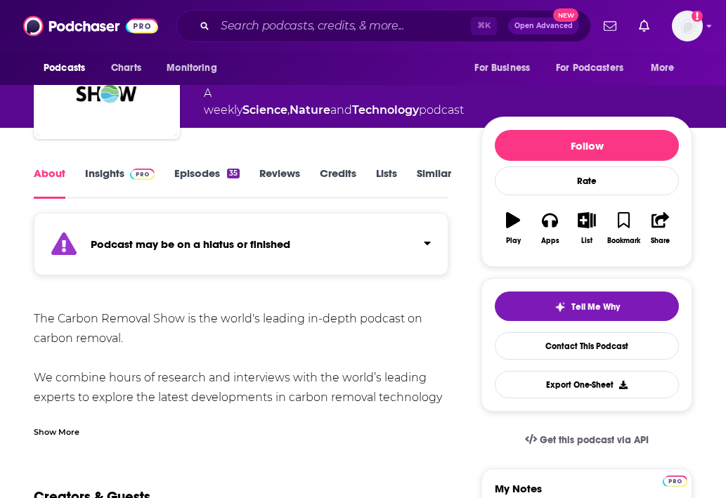
scroll to position [283, 0]
